Goal: Information Seeking & Learning: Learn about a topic

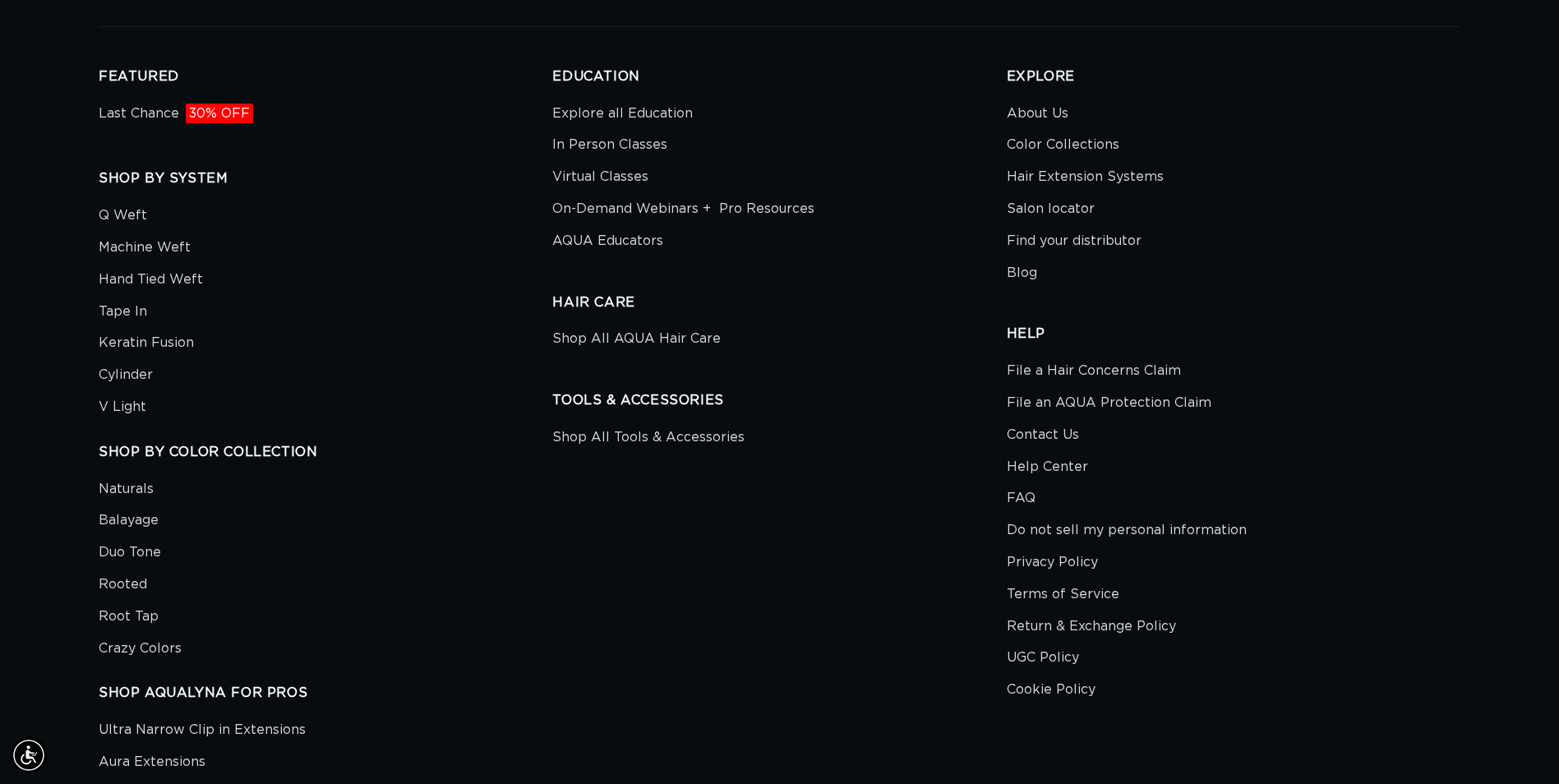
scroll to position [0, 2885]
click at [644, 253] on link "AQUA Educators" at bounding box center [608, 240] width 111 height 32
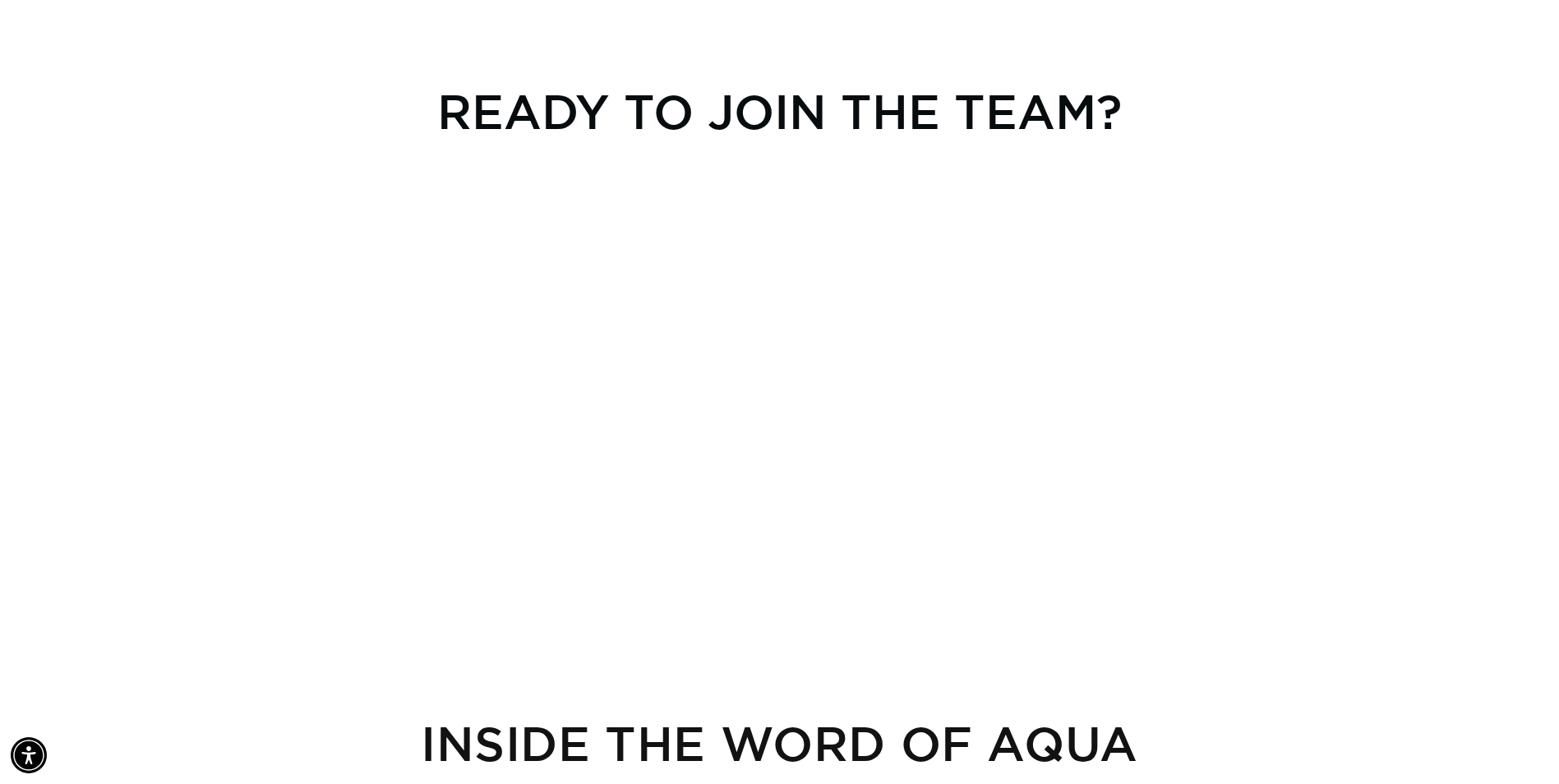
scroll to position [0, 2885]
